Goal: Task Accomplishment & Management: Use online tool/utility

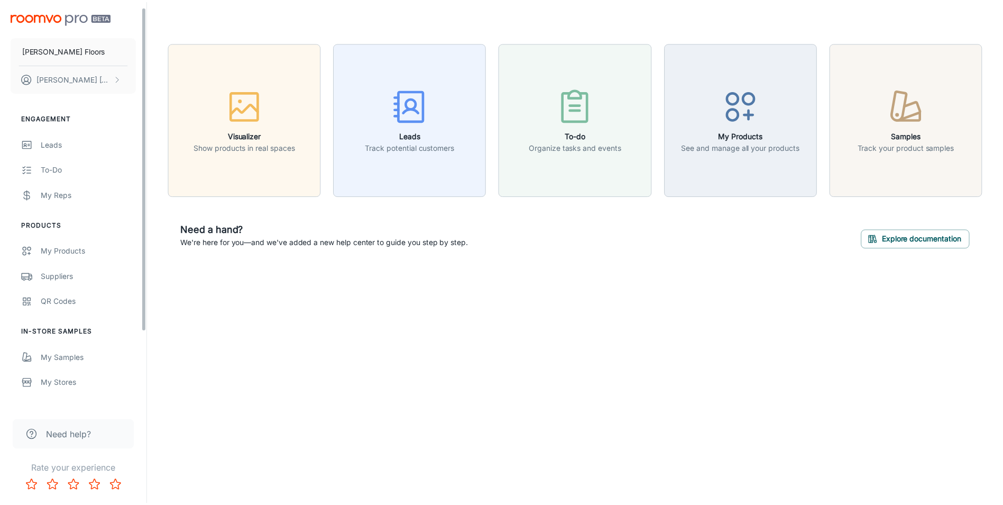
scroll to position [100, 0]
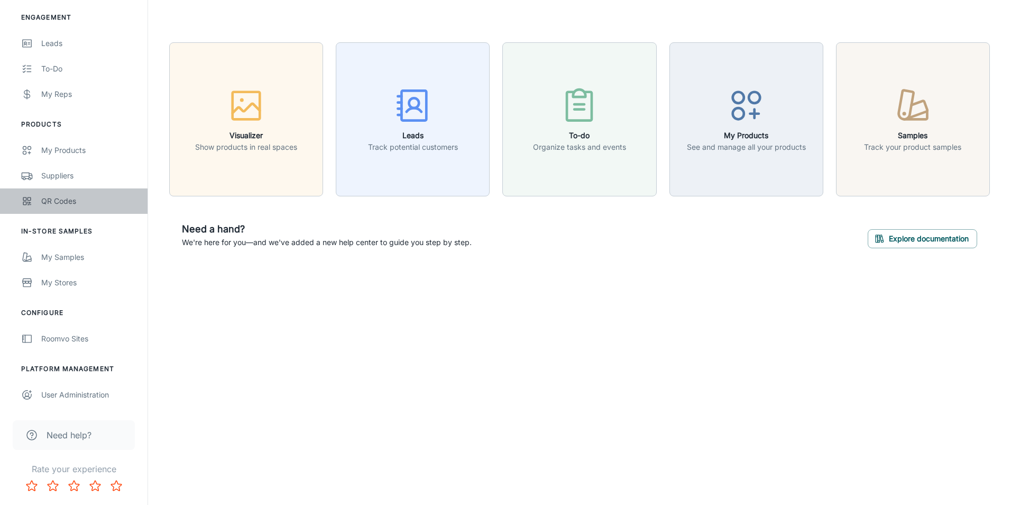
click at [47, 193] on link "QR Codes" at bounding box center [74, 200] width 148 height 25
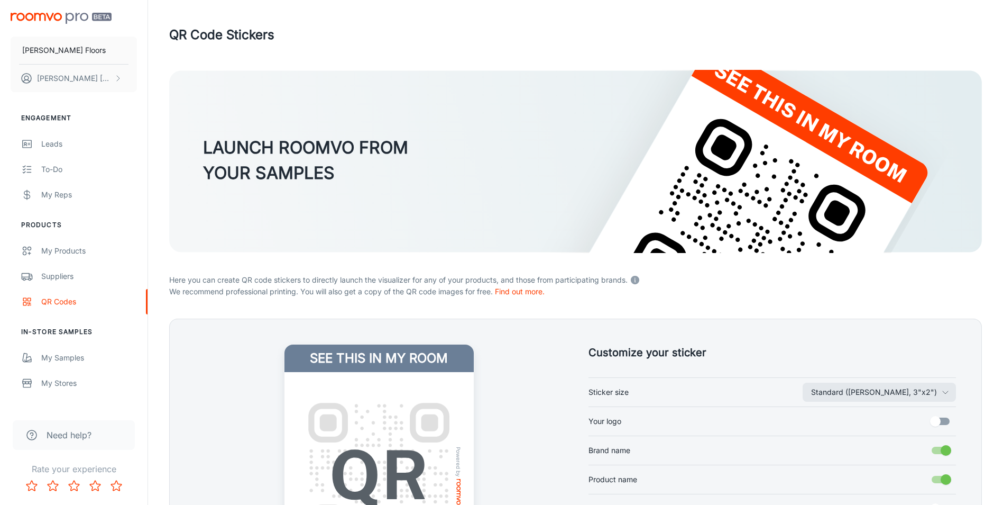
click at [634, 419] on label "Your logo" at bounding box center [773, 421] width 368 height 20
click at [906, 419] on input "Your logo" at bounding box center [936, 421] width 60 height 20
checkbox input "true"
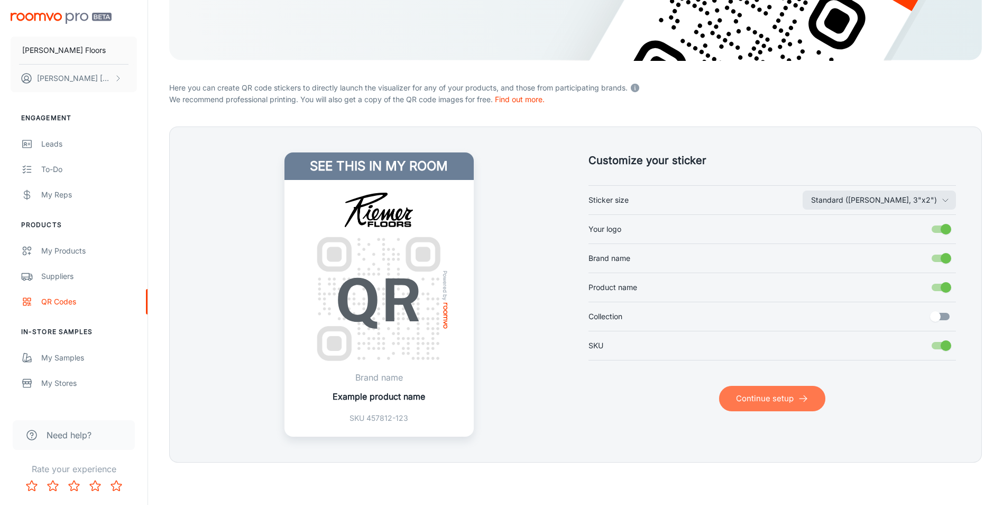
click at [748, 401] on button "Continue setup" at bounding box center [772, 398] width 106 height 25
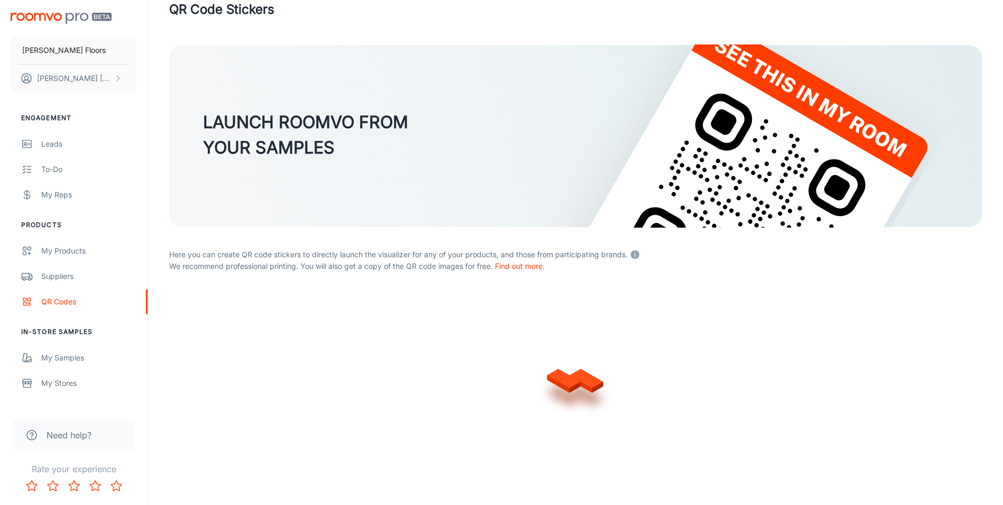
scroll to position [192, 0]
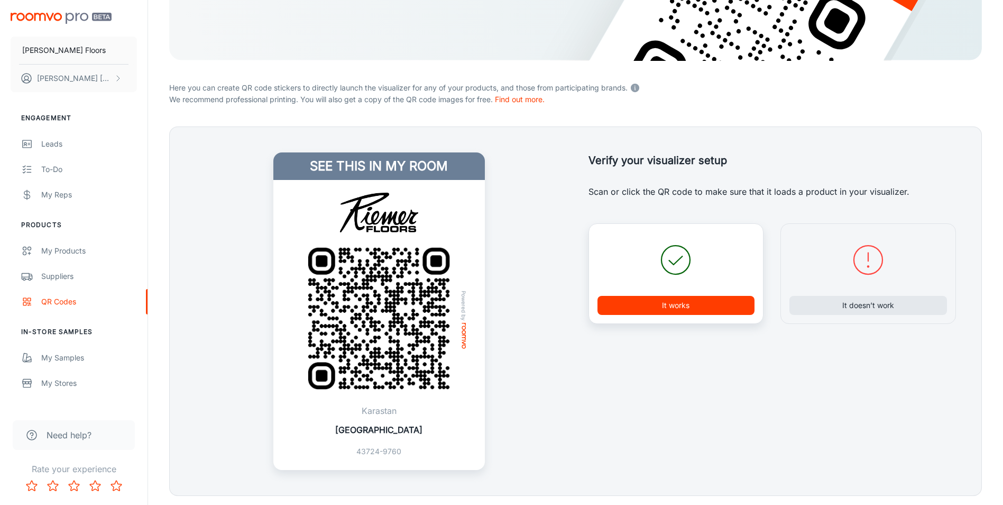
drag, startPoint x: 712, startPoint y: 315, endPoint x: 703, endPoint y: 307, distance: 11.6
click at [712, 315] on div "It works" at bounding box center [677, 273] width 176 height 100
click at [702, 306] on button "It works" at bounding box center [677, 305] width 158 height 19
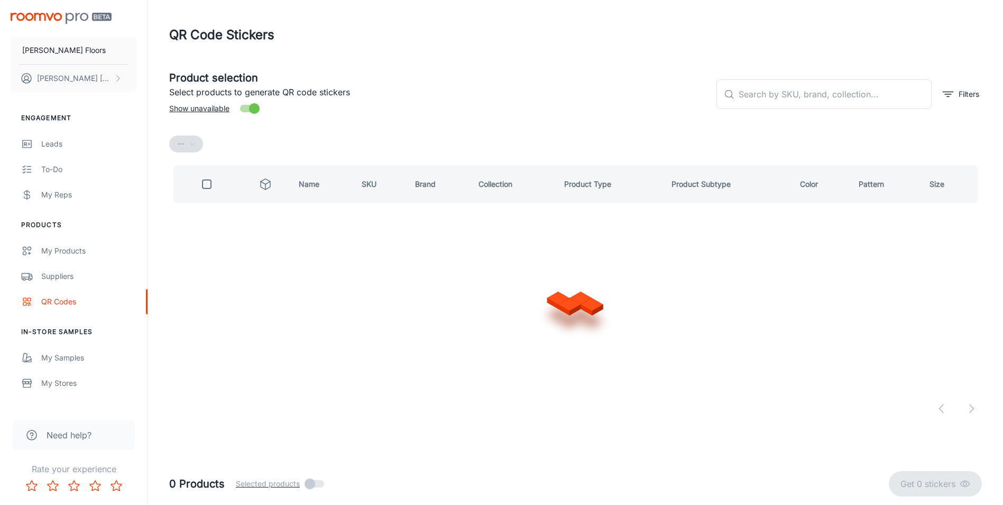
scroll to position [0, 0]
click at [766, 95] on input "text" at bounding box center [842, 94] width 196 height 30
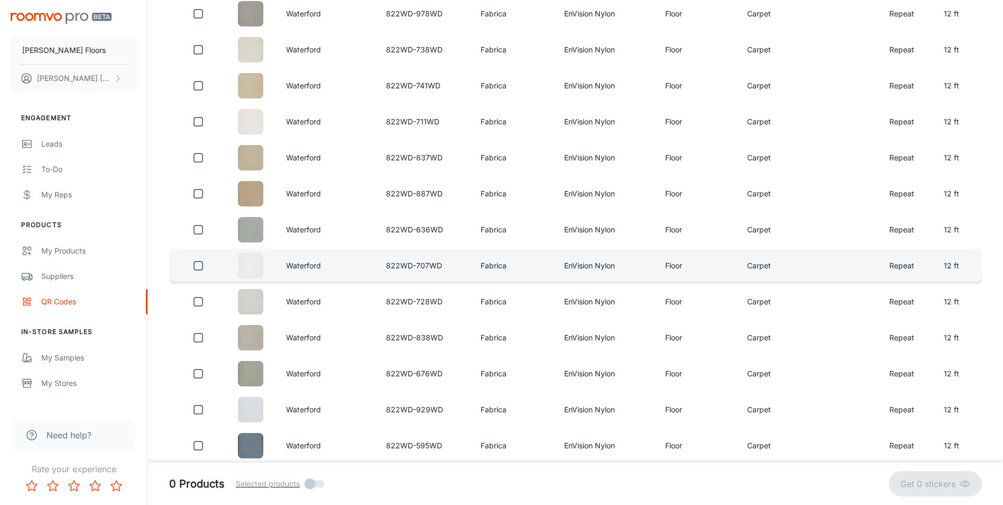
scroll to position [370, 0]
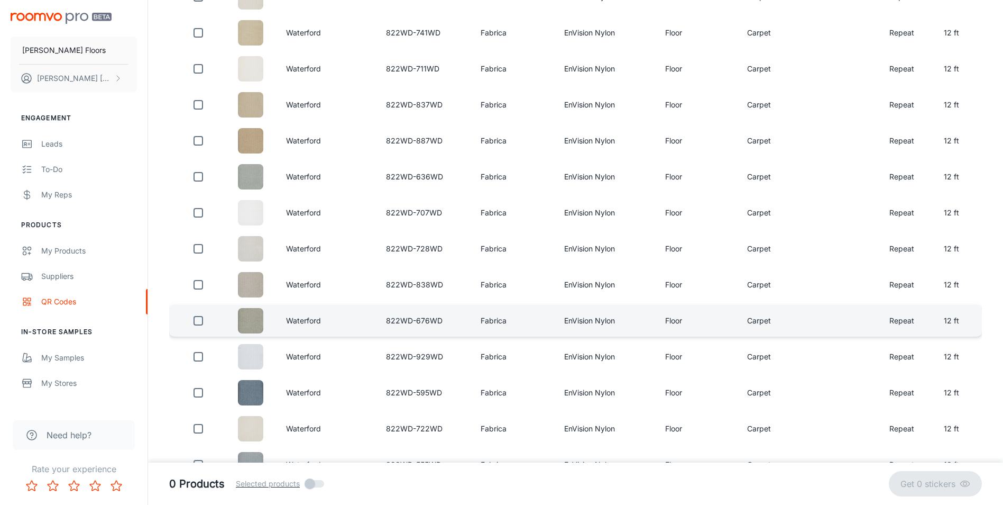
type input "waterford"
click at [205, 319] on input "checkbox" at bounding box center [198, 320] width 21 height 21
checkbox input "true"
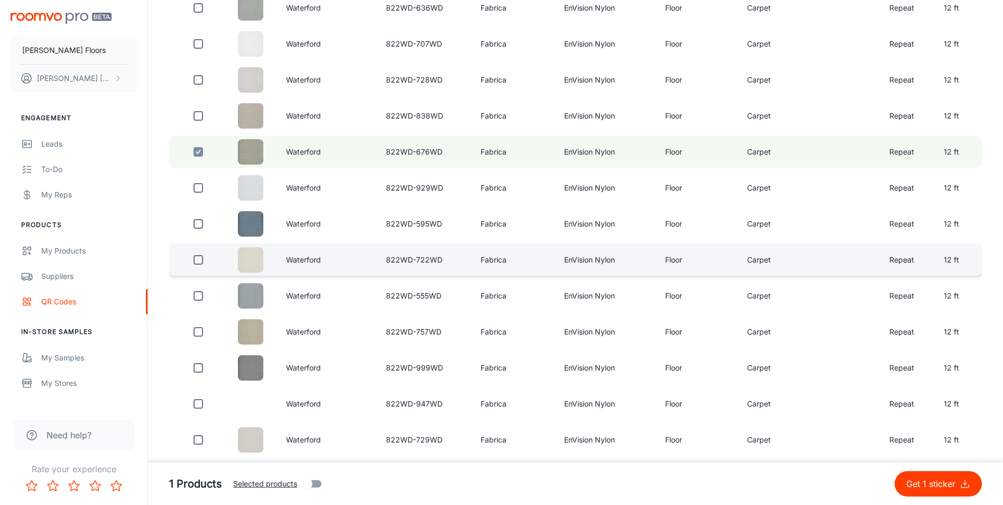
scroll to position [557, 0]
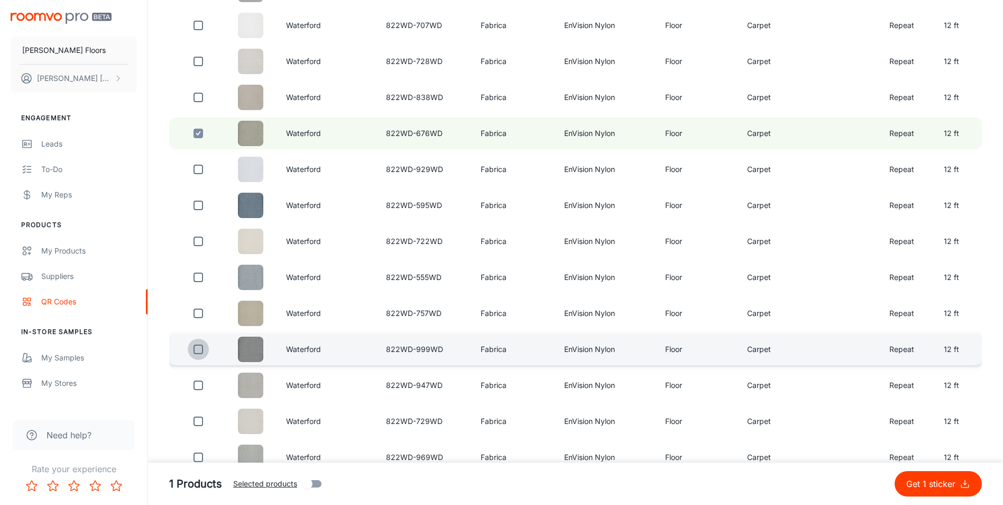
click at [202, 346] on input "checkbox" at bounding box center [198, 349] width 21 height 21
checkbox input "true"
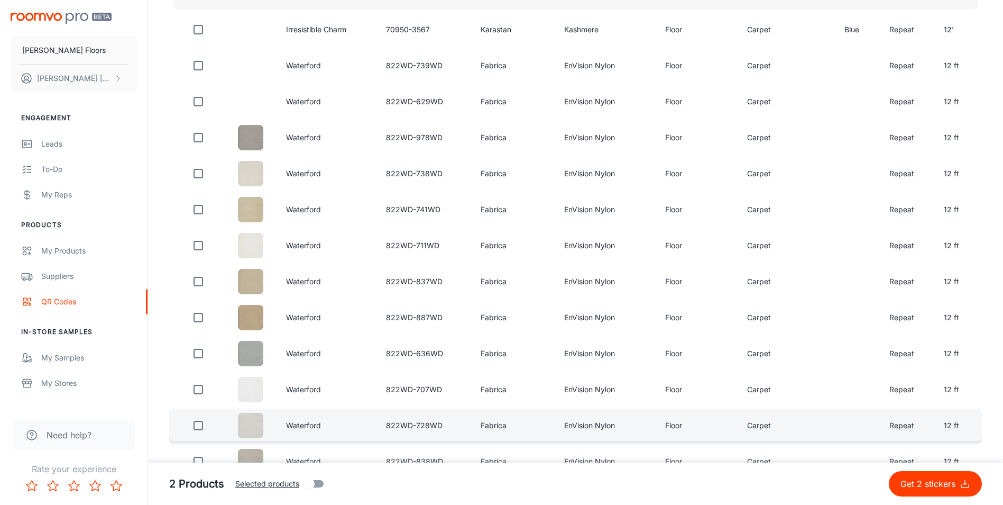
scroll to position [187, 0]
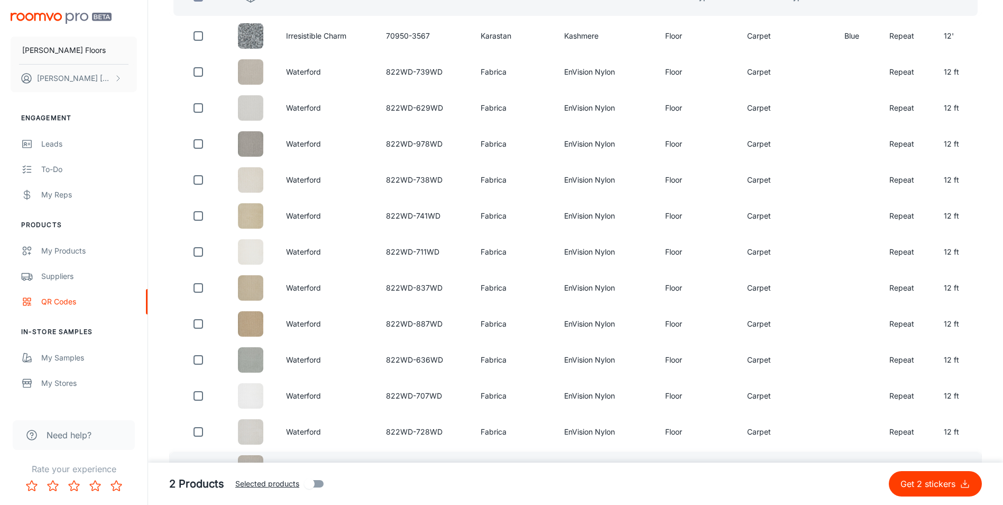
click at [956, 480] on p "Get 2 stickers" at bounding box center [930, 483] width 59 height 13
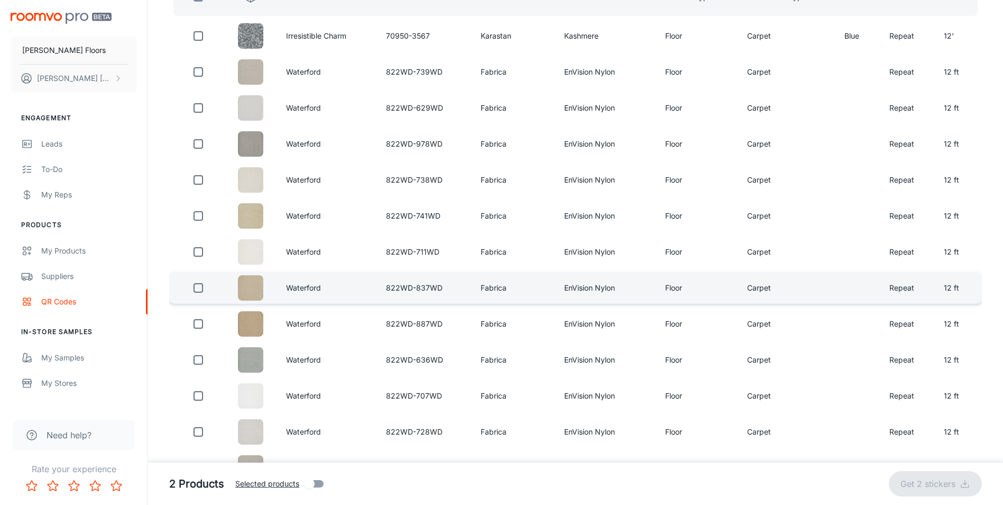
checkbox input "false"
